Goal: Register for event/course

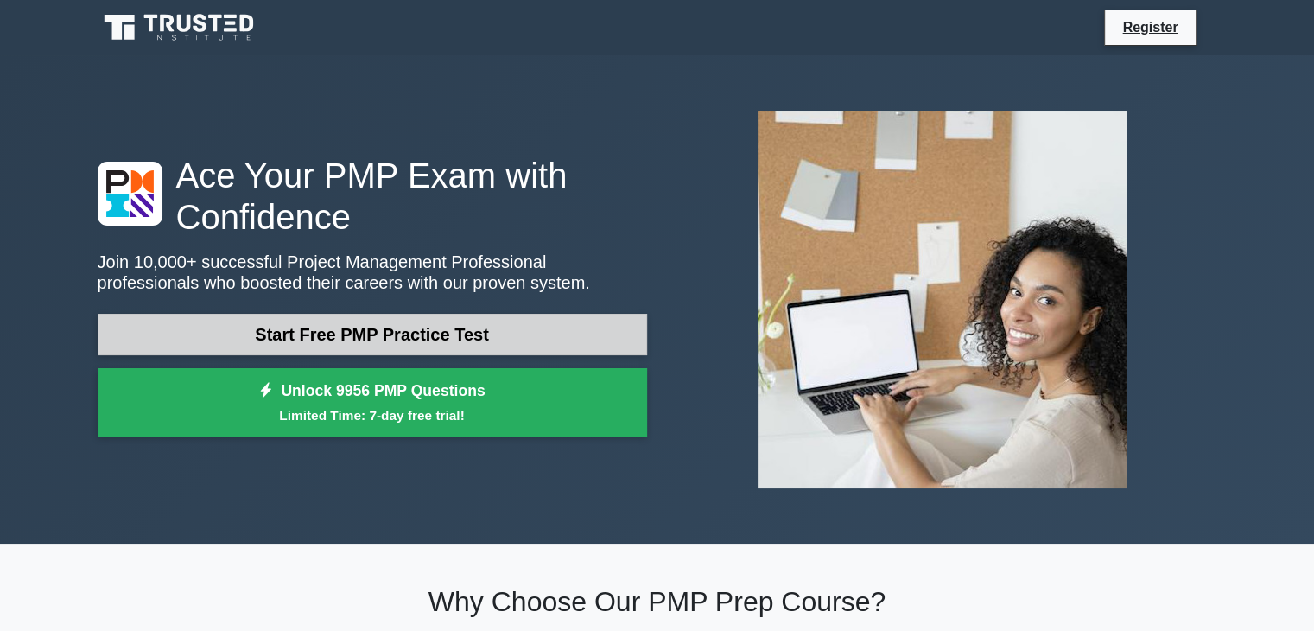
click at [388, 336] on link "Start Free PMP Practice Test" at bounding box center [372, 334] width 549 height 41
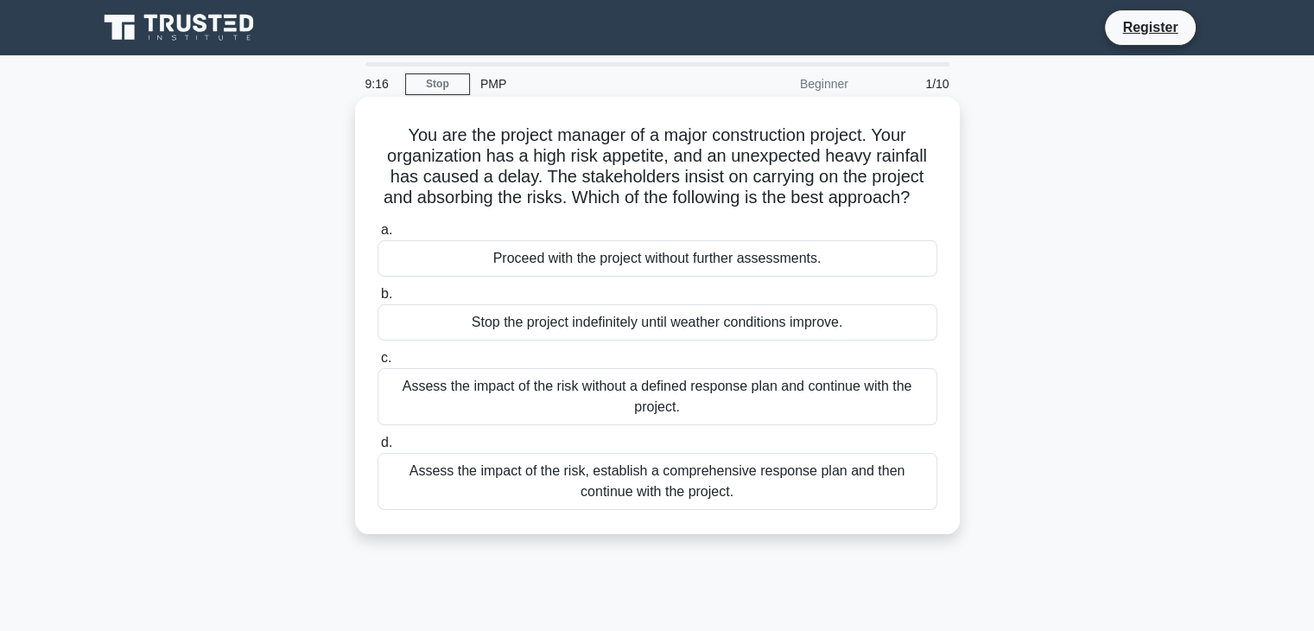
click at [536, 508] on div "Assess the impact of the risk, establish a comprehensive response plan and then…" at bounding box center [658, 481] width 560 height 57
click at [378, 448] on input "d. Assess the impact of the risk, establish a comprehensive response plan and t…" at bounding box center [378, 442] width 0 height 11
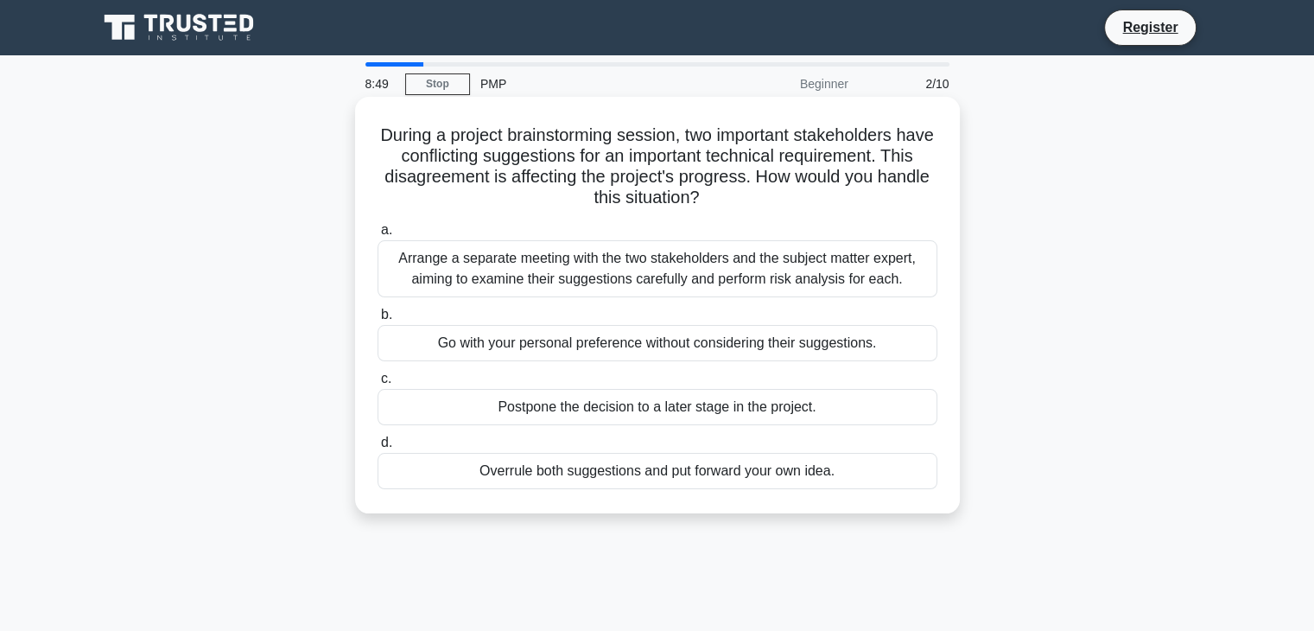
click at [705, 260] on div "Arrange a separate meeting with the two stakeholders and the subject matter exp…" at bounding box center [658, 268] width 560 height 57
click at [378, 236] on input "a. Arrange a separate meeting with the two stakeholders and the subject matter …" at bounding box center [378, 230] width 0 height 11
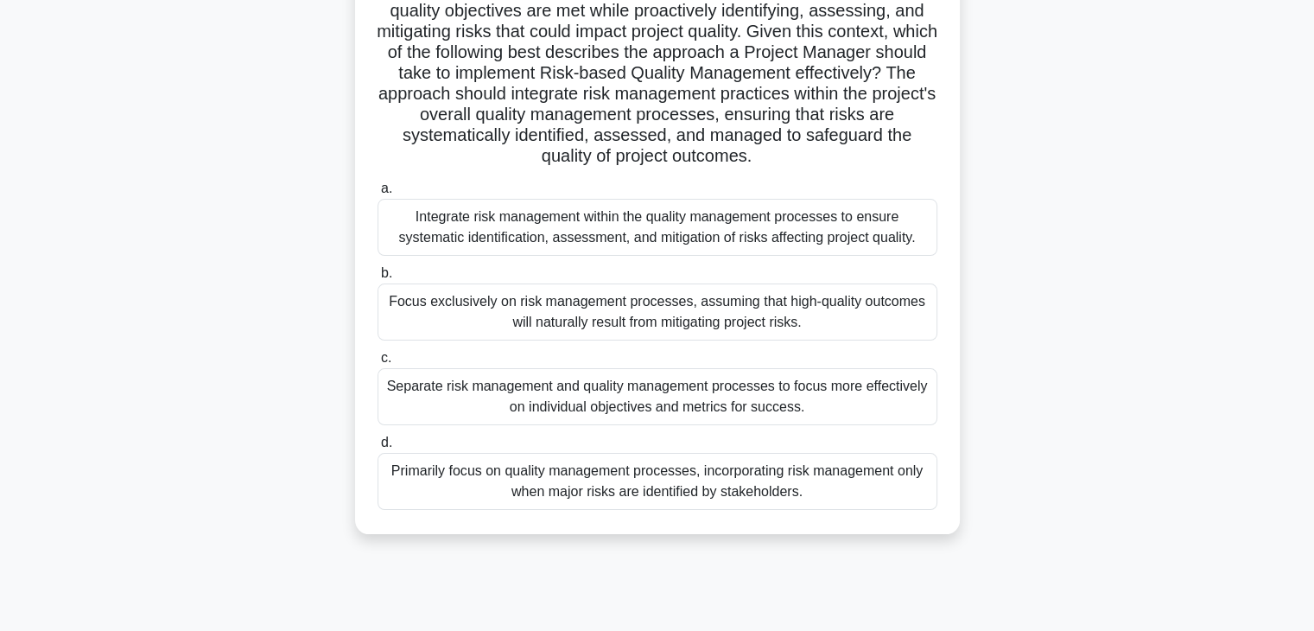
scroll to position [303, 0]
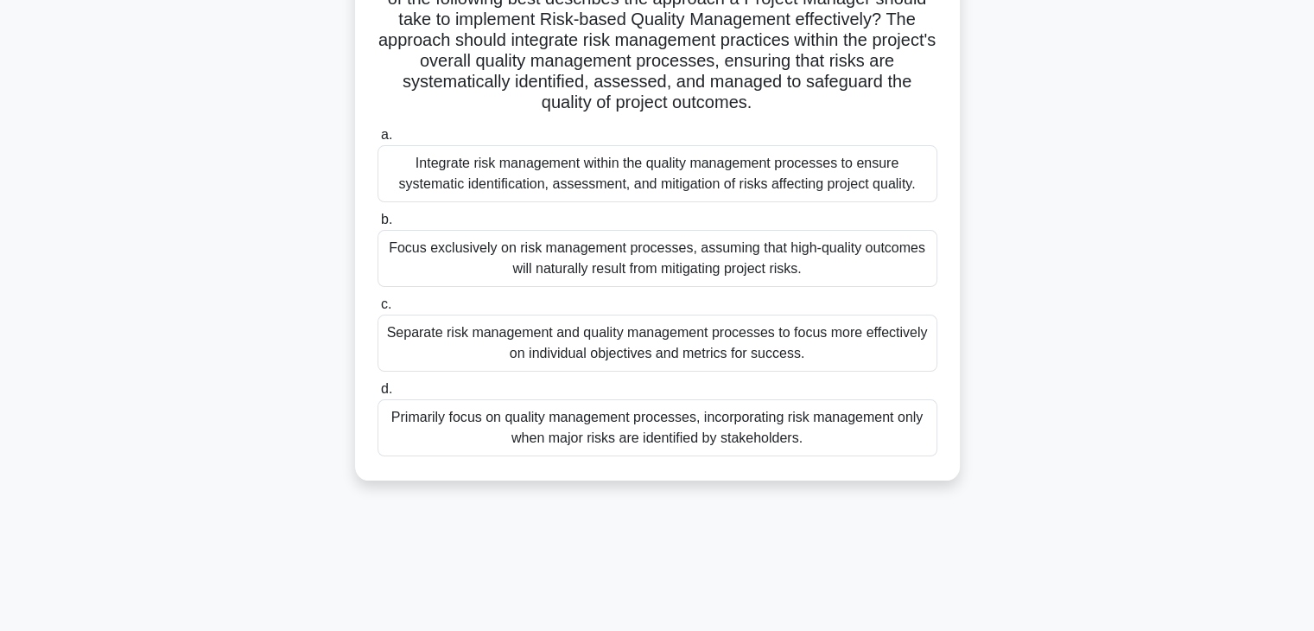
click at [694, 180] on div "Integrate risk management within the quality management processes to ensure sys…" at bounding box center [658, 173] width 560 height 57
click at [378, 141] on input "a. Integrate risk management within the quality management processes to ensure …" at bounding box center [378, 135] width 0 height 11
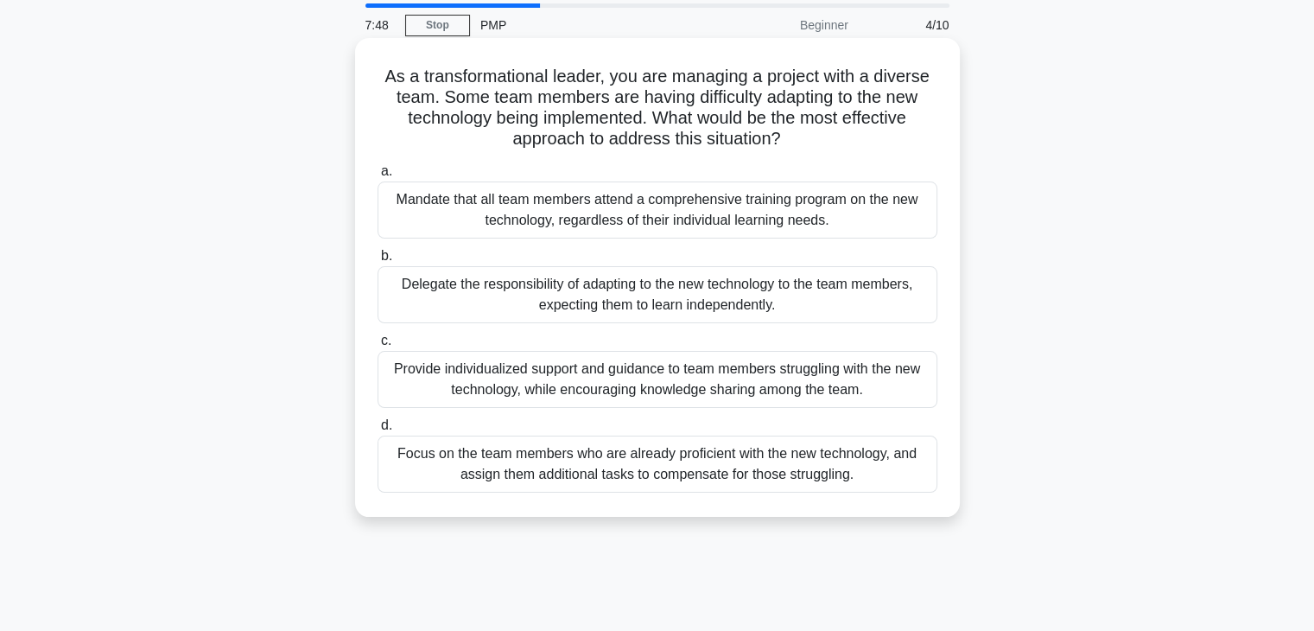
scroll to position [60, 0]
click at [673, 365] on div "Provide individualized support and guidance to team members struggling with the…" at bounding box center [658, 377] width 560 height 57
click at [378, 345] on input "c. Provide individualized support and guidance to team members struggling with …" at bounding box center [378, 338] width 0 height 11
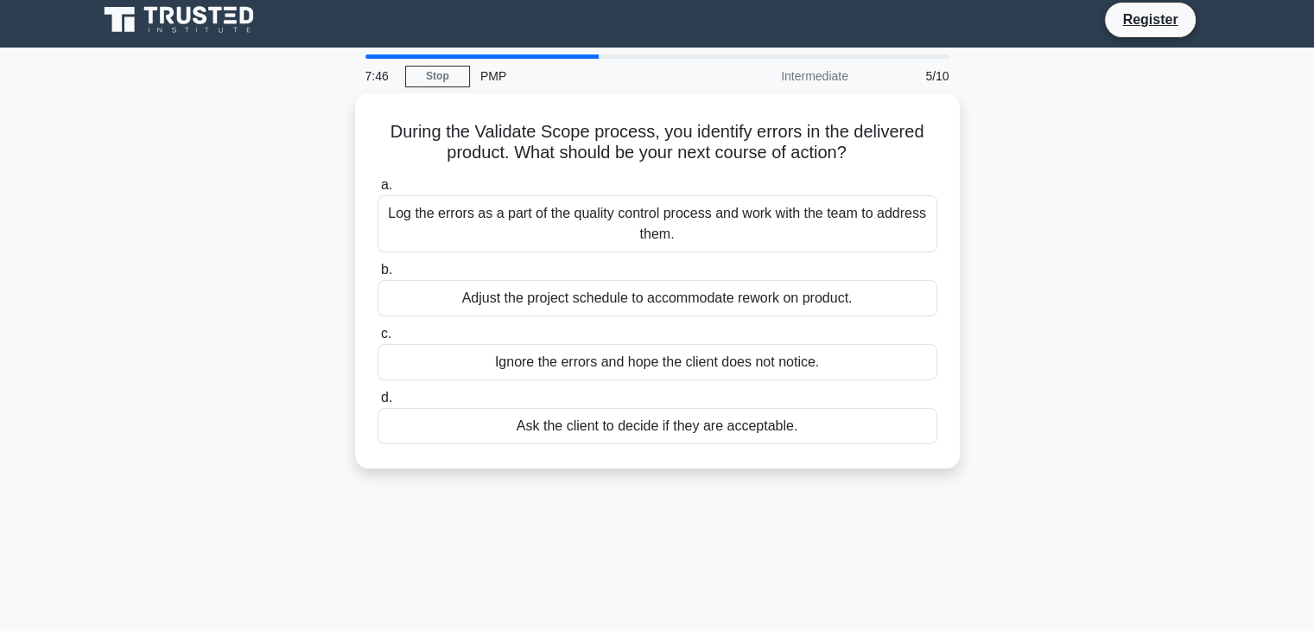
scroll to position [0, 0]
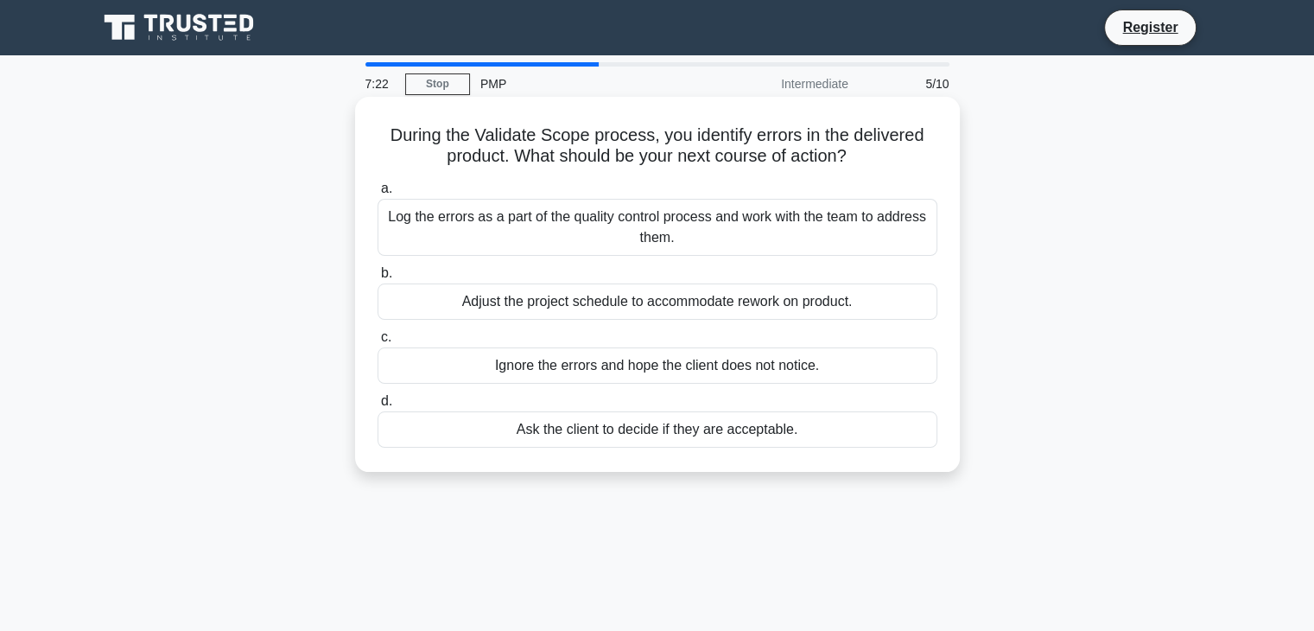
click at [731, 231] on div "Log the errors as a part of the quality control process and work with the team …" at bounding box center [658, 227] width 560 height 57
click at [378, 194] on input "a. Log the errors as a part of the quality control process and work with the te…" at bounding box center [378, 188] width 0 height 11
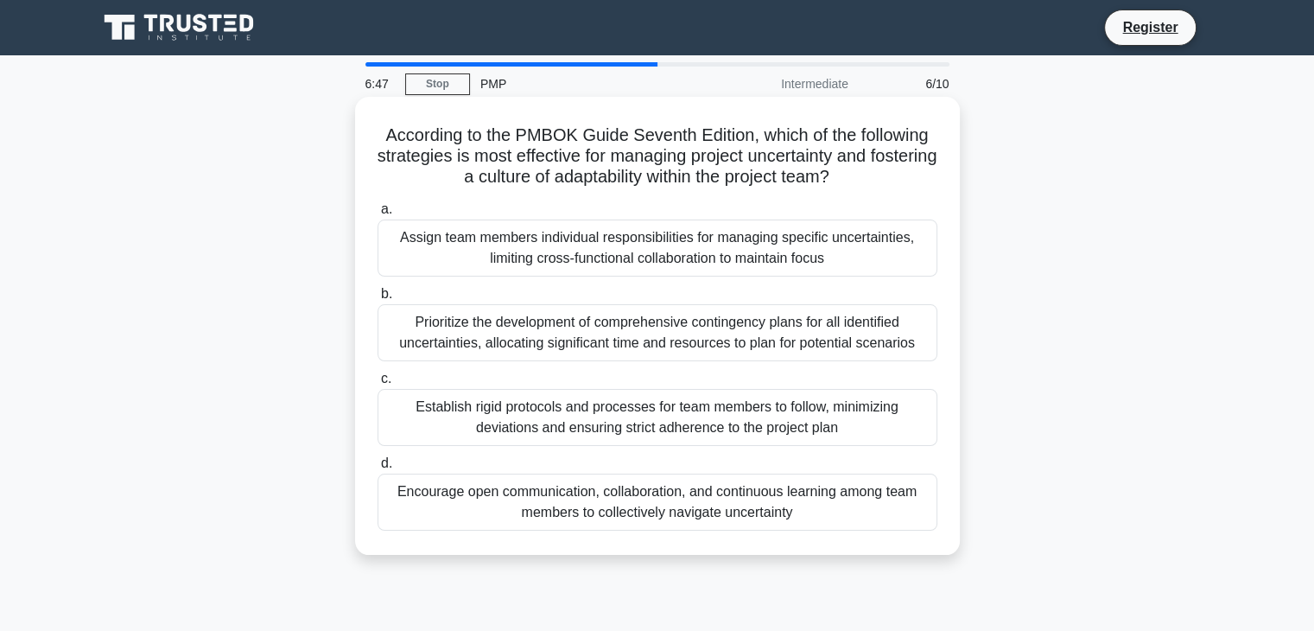
click at [586, 503] on div "Encourage open communication, collaboration, and continuous learning among team…" at bounding box center [658, 501] width 560 height 57
click at [378, 469] on input "d. Encourage open communication, collaboration, and continuous learning among t…" at bounding box center [378, 463] width 0 height 11
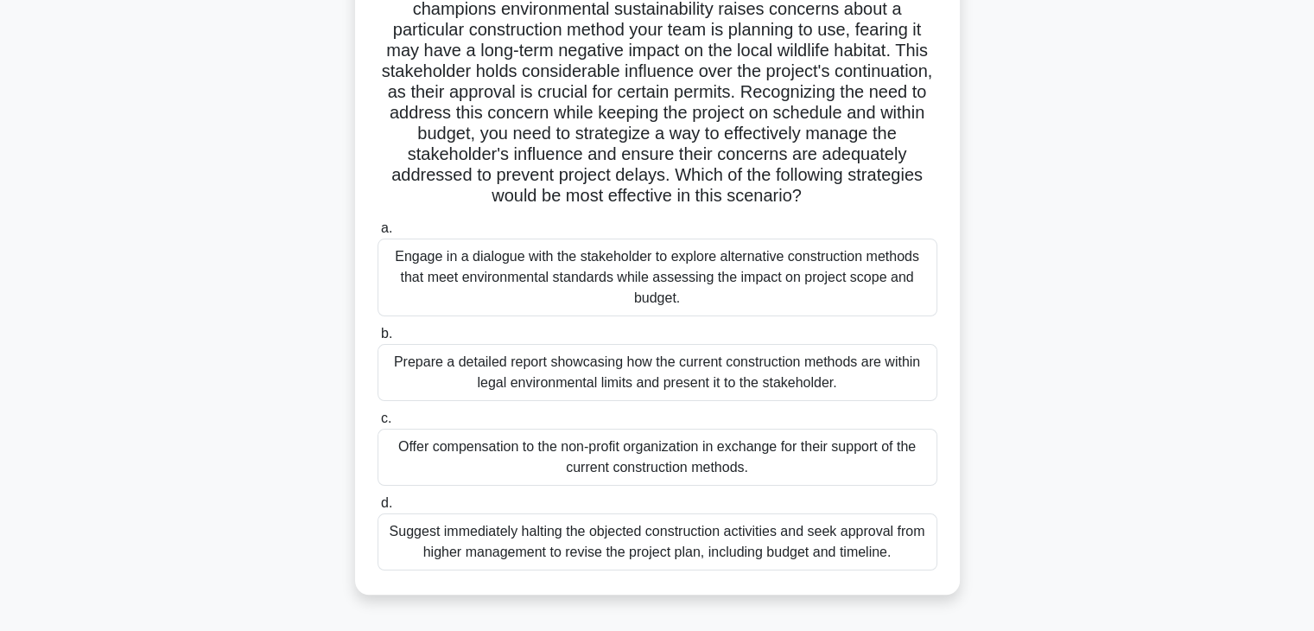
scroll to position [228, 0]
click at [504, 277] on div "Engage in a dialogue with the stakeholder to explore alternative construction m…" at bounding box center [658, 279] width 560 height 78
click at [378, 236] on input "a. Engage in a dialogue with the stakeholder to explore alternative constructio…" at bounding box center [378, 230] width 0 height 11
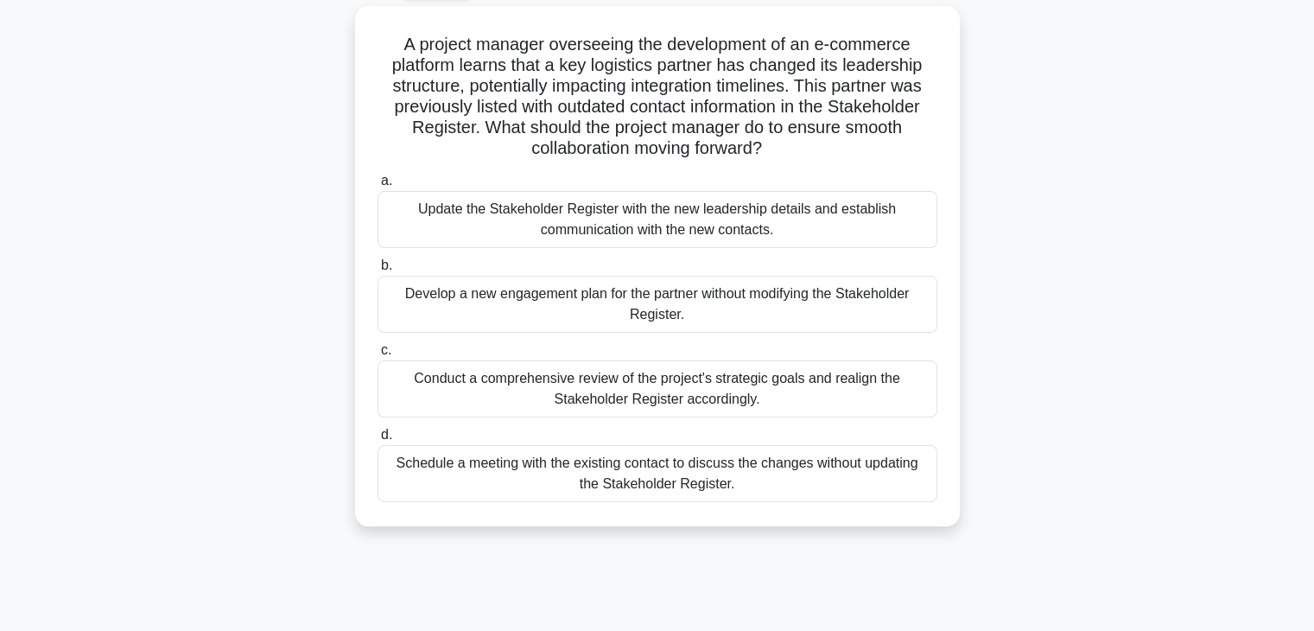
scroll to position [96, 0]
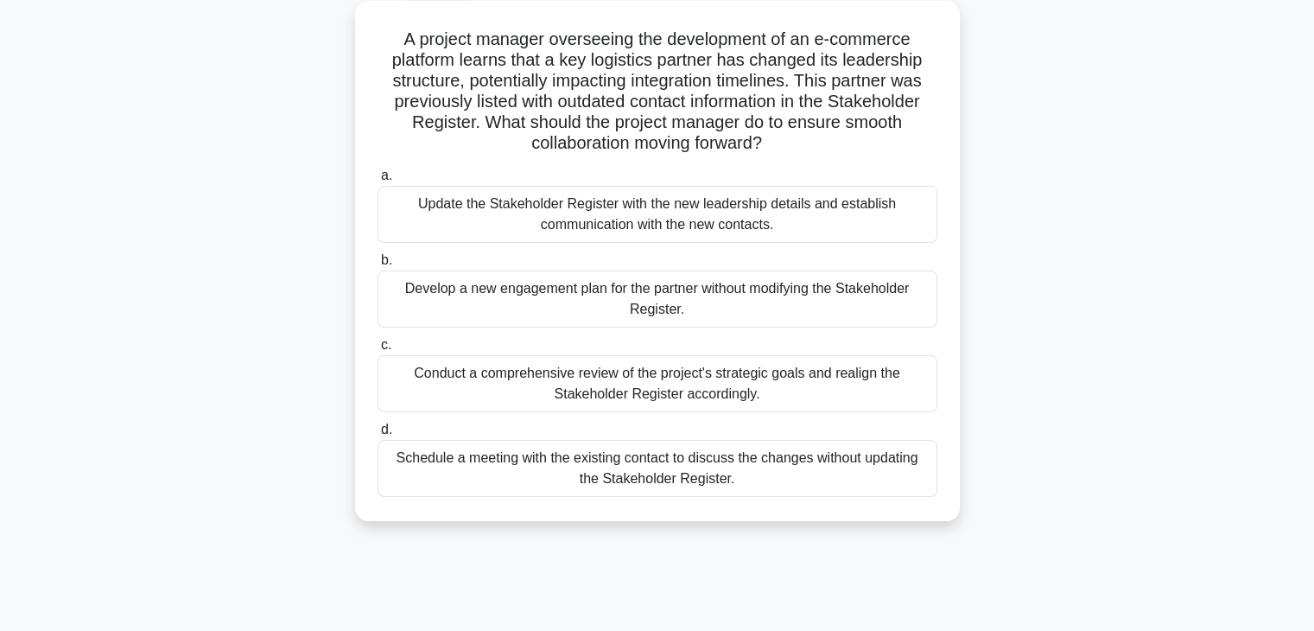
click at [503, 394] on div "Conduct a comprehensive review of the project's strategic goals and realign the…" at bounding box center [658, 383] width 560 height 57
click at [378, 351] on input "c. Conduct a comprehensive review of the project's strategic goals and realign …" at bounding box center [378, 344] width 0 height 11
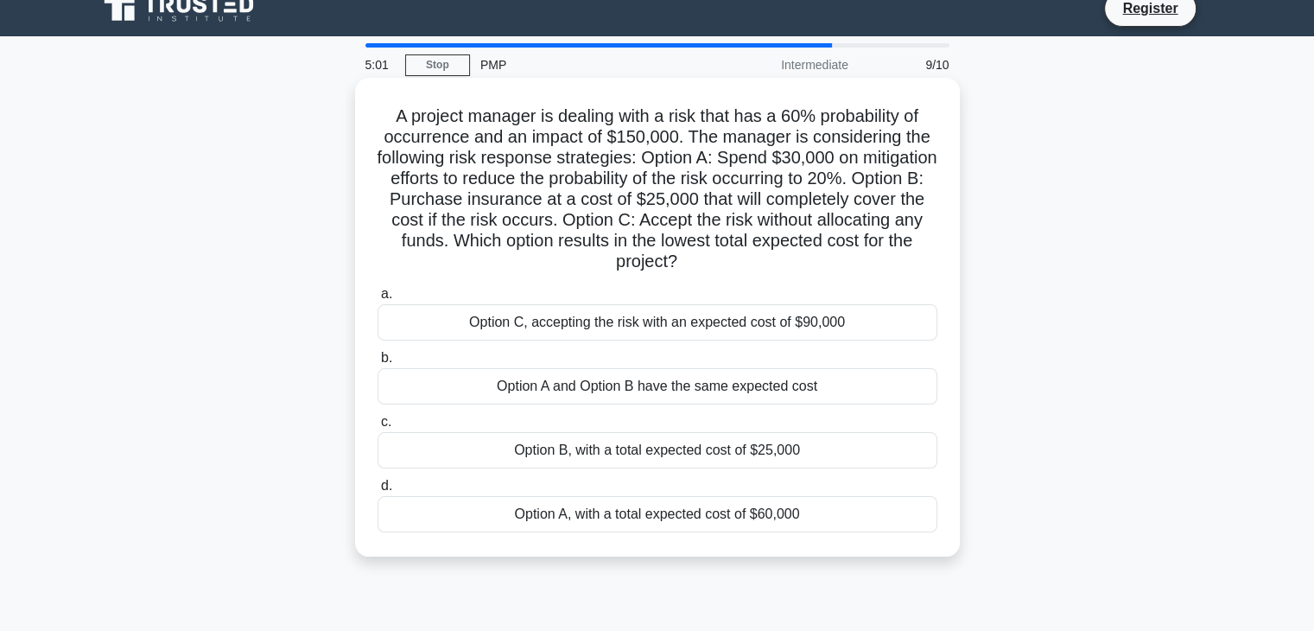
scroll to position [17, 0]
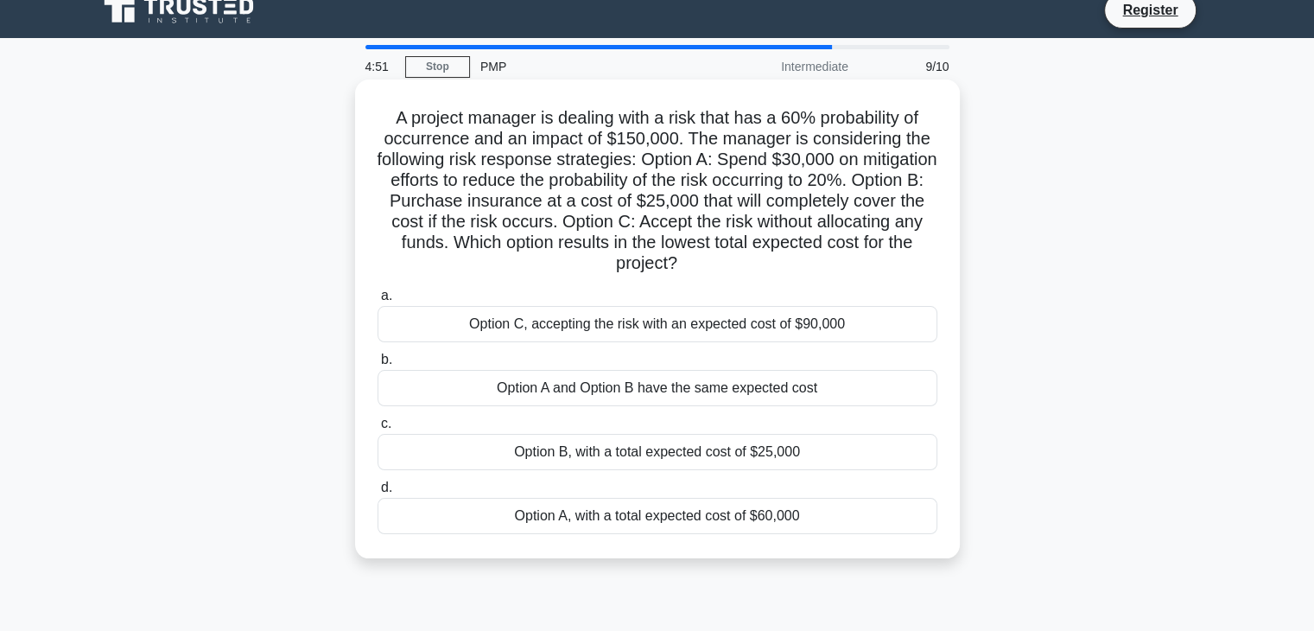
click at [578, 456] on div "Option B, with a total expected cost of $25,000" at bounding box center [658, 452] width 560 height 36
click at [378, 429] on input "c. Option B, with a total expected cost of $25,000" at bounding box center [378, 423] width 0 height 11
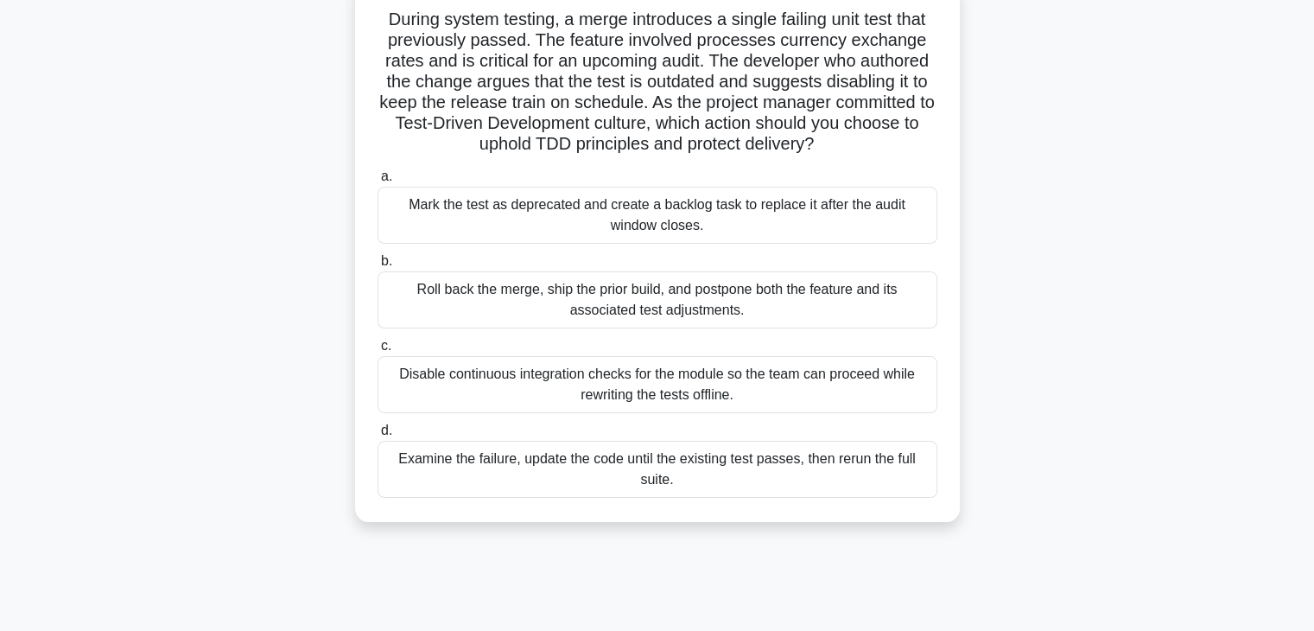
scroll to position [140, 0]
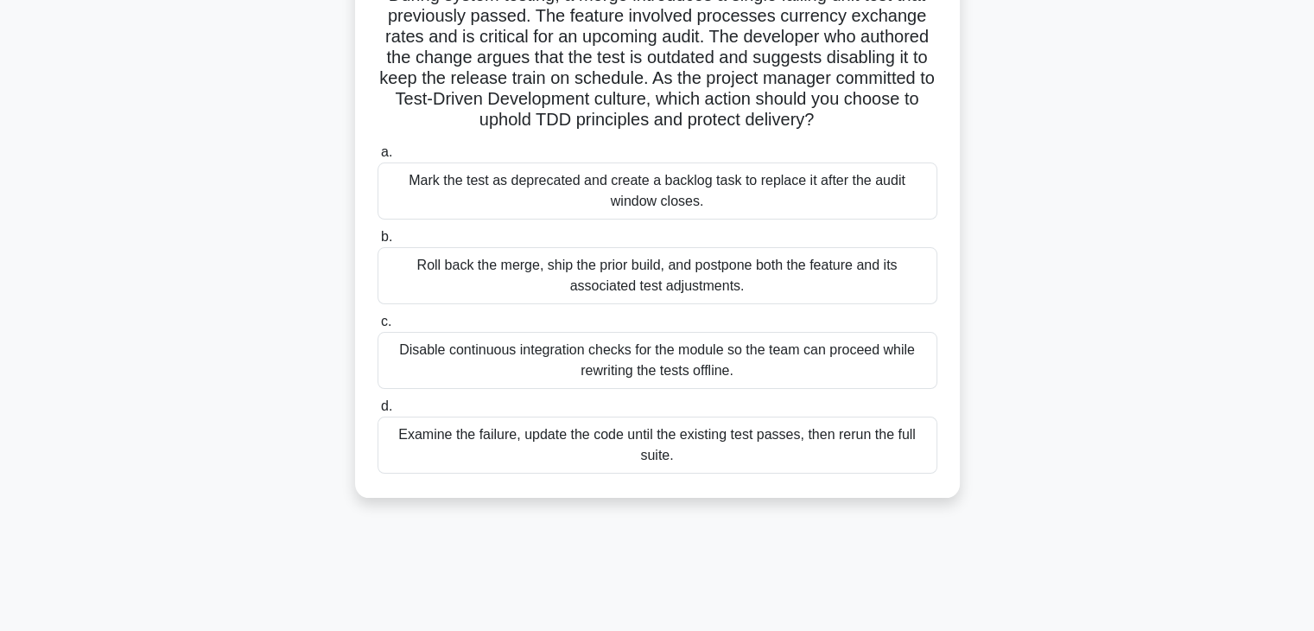
click at [549, 460] on div "Examine the failure, update the code until the existing test passes, then rerun…" at bounding box center [658, 444] width 560 height 57
click at [378, 412] on input "d. Examine the failure, update the code until the existing test passes, then re…" at bounding box center [378, 406] width 0 height 11
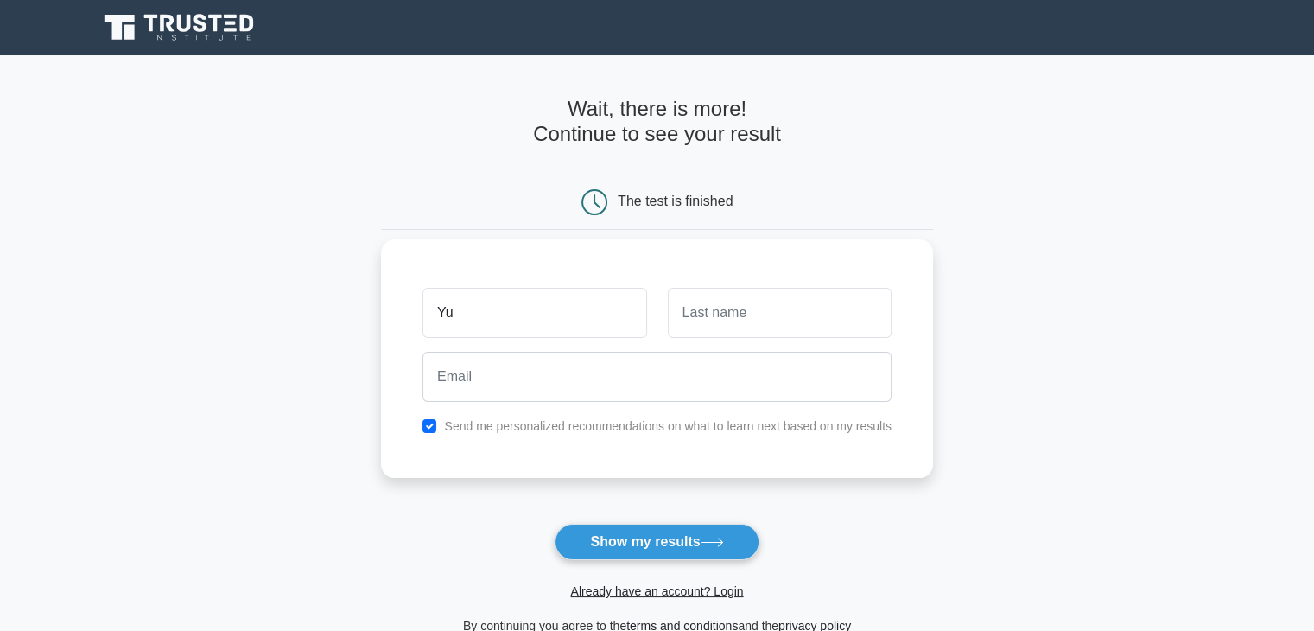
type input "Yury"
click at [744, 312] on input "text" at bounding box center [780, 313] width 224 height 50
type input "Berdnikov"
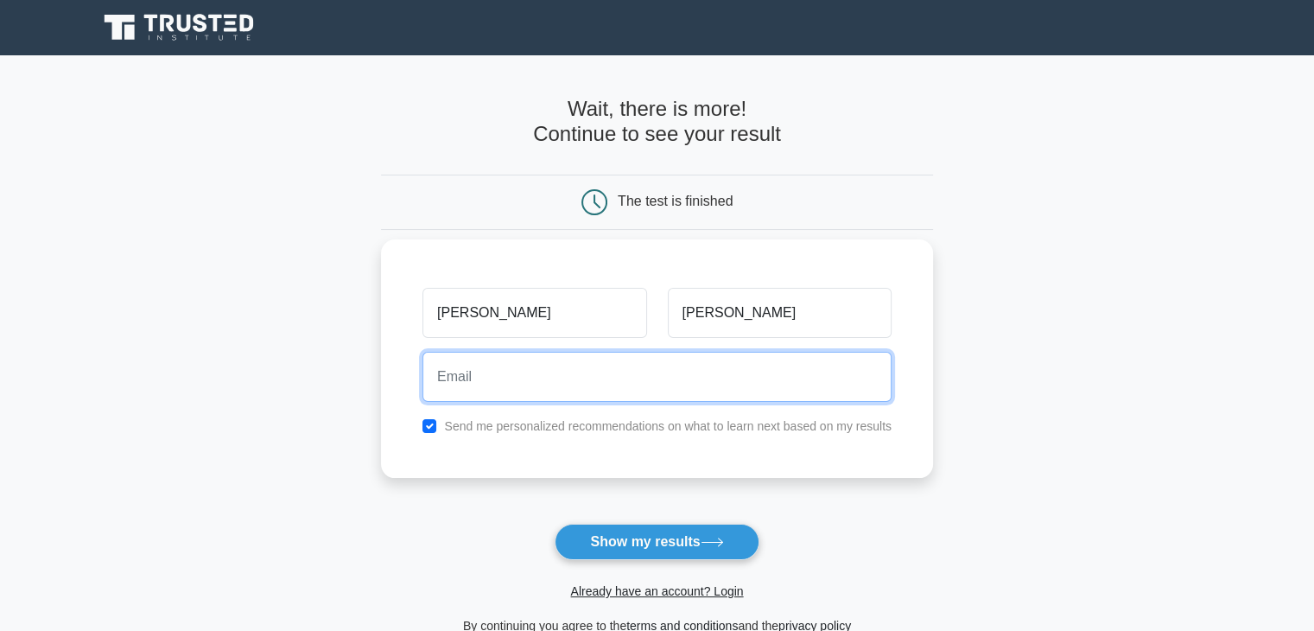
click at [691, 381] on input "email" at bounding box center [656, 377] width 469 height 50
type input "yury.berdnikov@gmail.com"
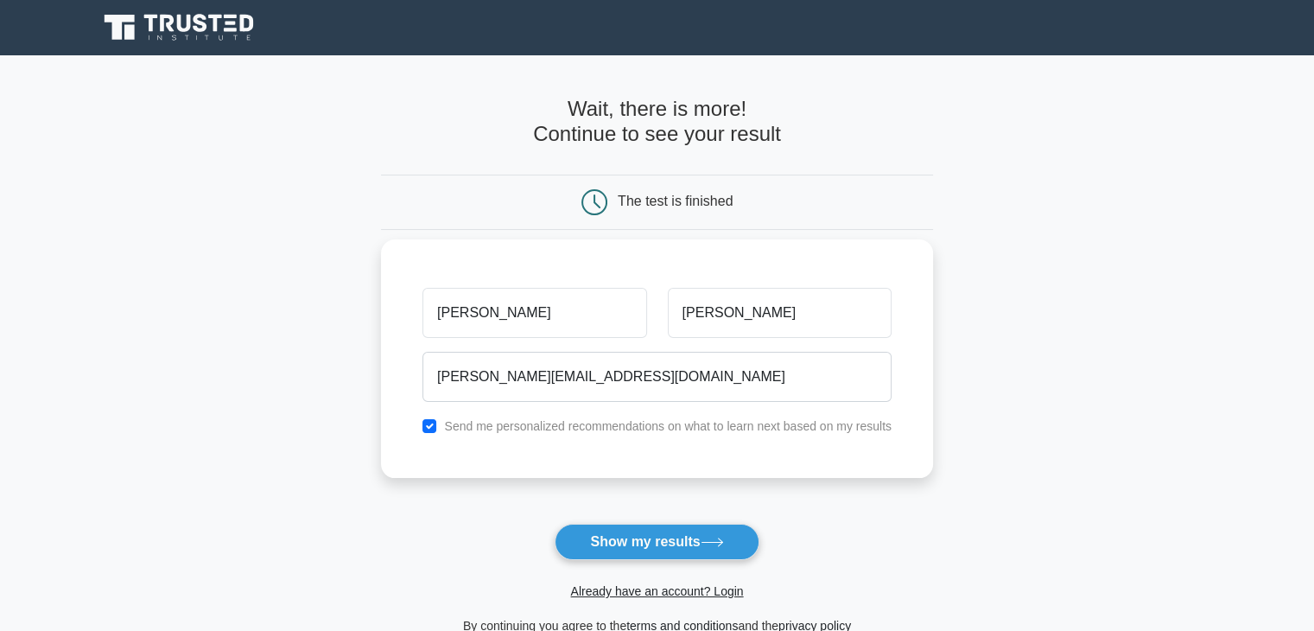
click at [738, 429] on label "Send me personalized recommendations on what to learn next based on my results" at bounding box center [667, 426] width 447 height 14
click at [430, 423] on input "checkbox" at bounding box center [429, 426] width 14 height 14
checkbox input "false"
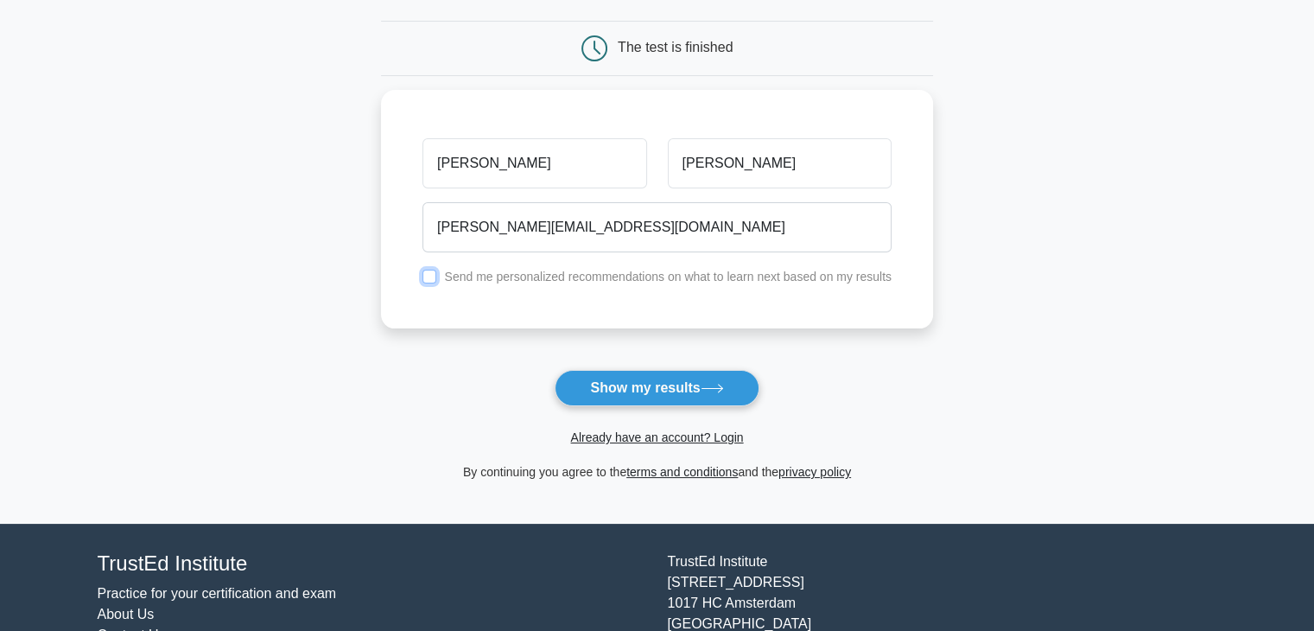
scroll to position [230, 0]
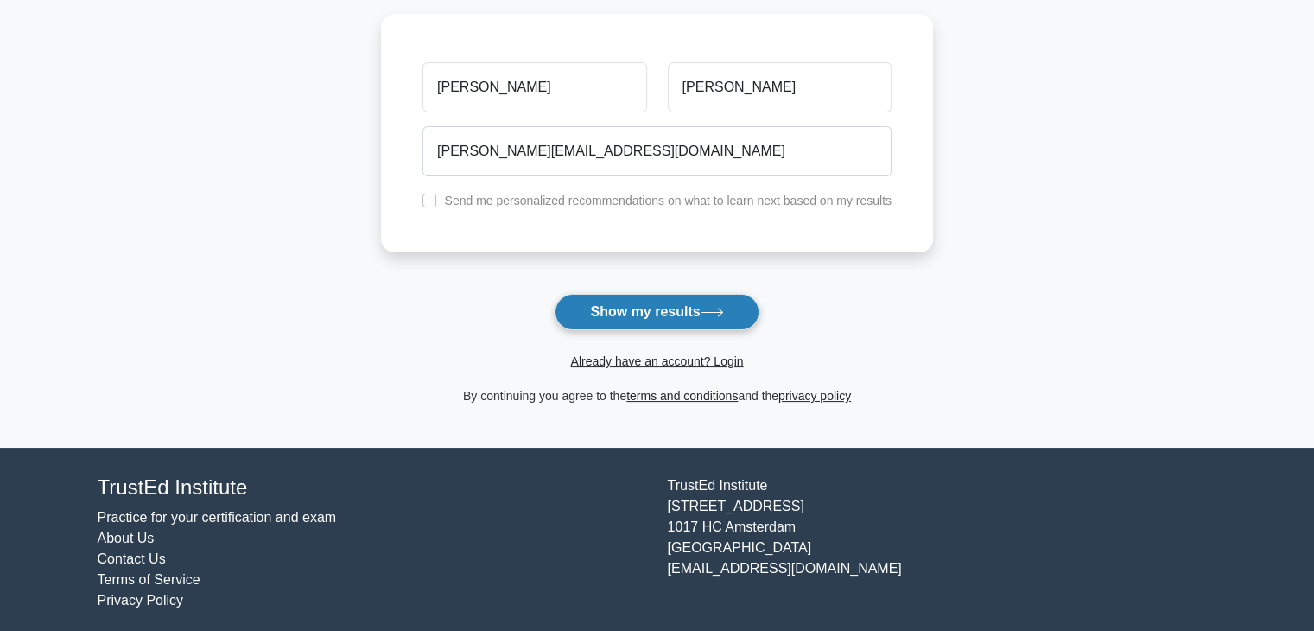
click at [660, 308] on button "Show my results" at bounding box center [657, 312] width 204 height 36
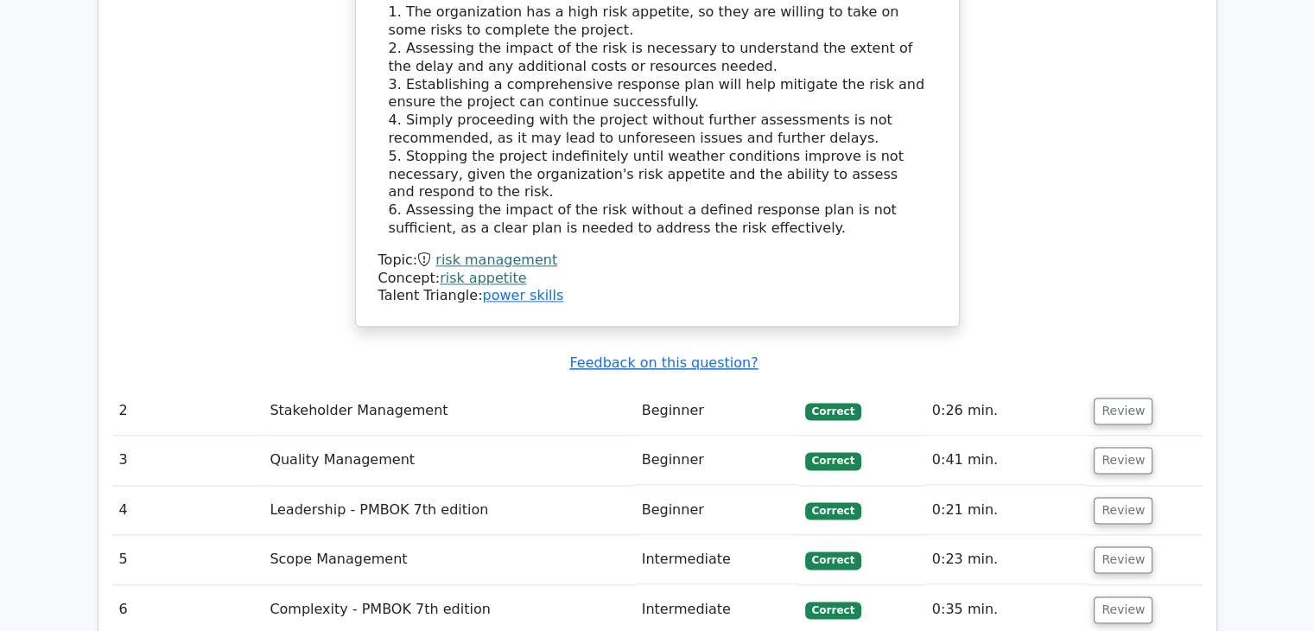
scroll to position [2135, 0]
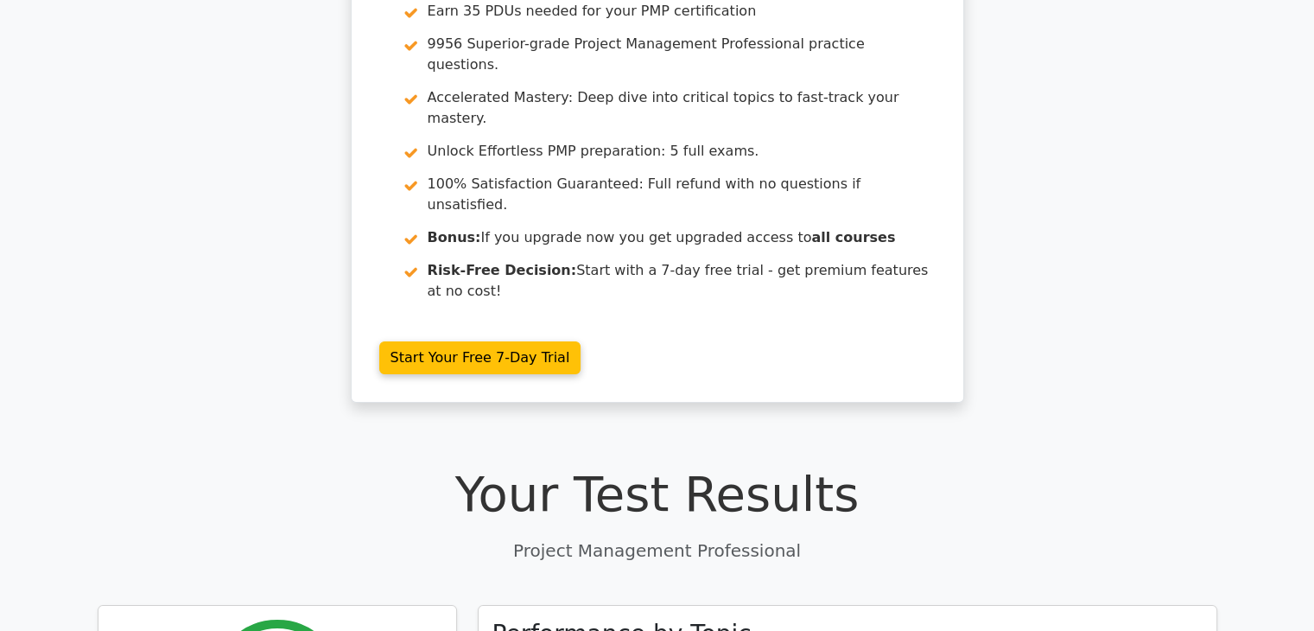
scroll to position [0, 0]
